Goal: Check status: Check status

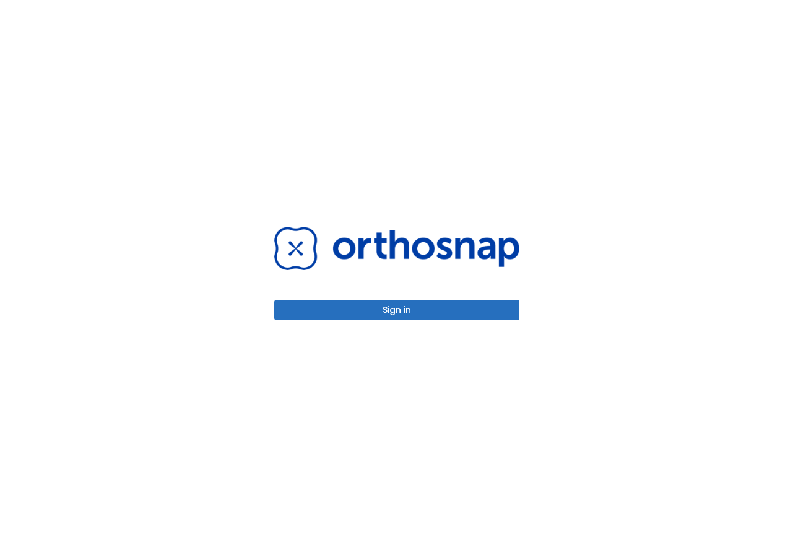
click at [373, 307] on button "Sign in" at bounding box center [396, 310] width 245 height 20
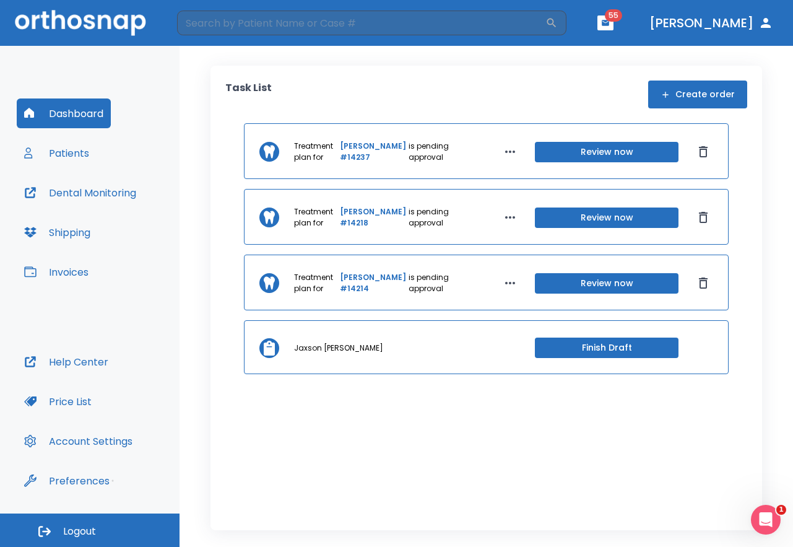
click at [571, 160] on button "Review now" at bounding box center [607, 152] width 144 height 20
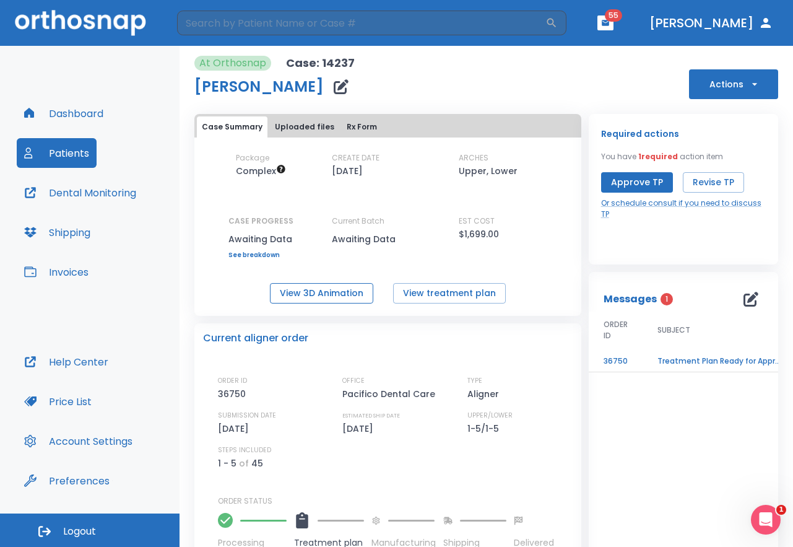
click at [313, 296] on button "View 3D Animation" at bounding box center [321, 293] width 103 height 20
click at [424, 289] on button "View treatment plan" at bounding box center [449, 293] width 113 height 20
click at [432, 290] on button "View treatment plan" at bounding box center [449, 293] width 113 height 20
click at [302, 294] on button "View 3D Animation" at bounding box center [321, 293] width 103 height 20
